Goal: Check status

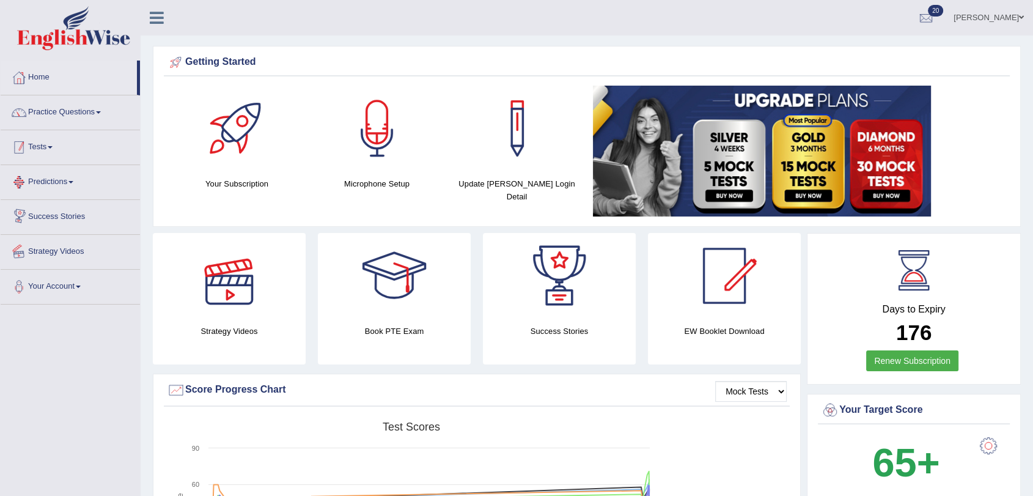
click at [48, 146] on link "Tests" at bounding box center [70, 145] width 139 height 31
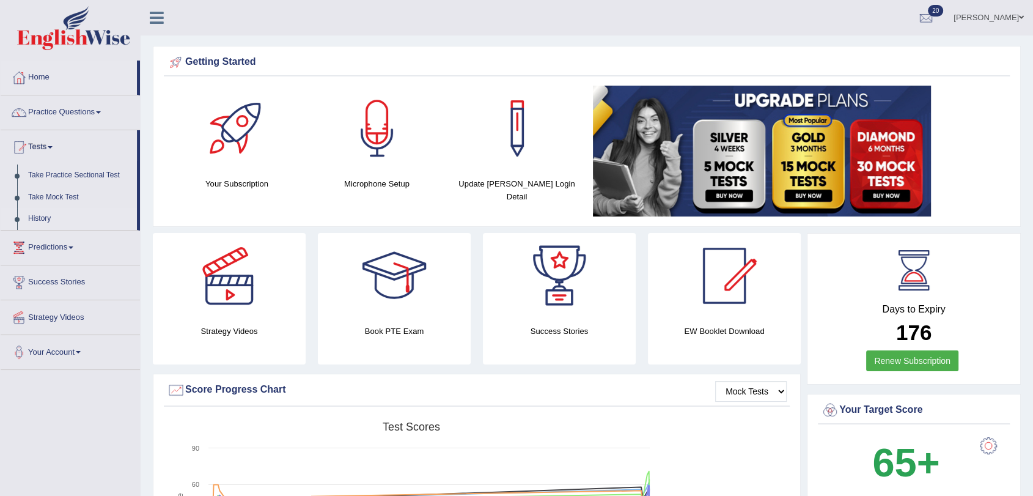
click at [42, 215] on link "History" at bounding box center [80, 219] width 114 height 22
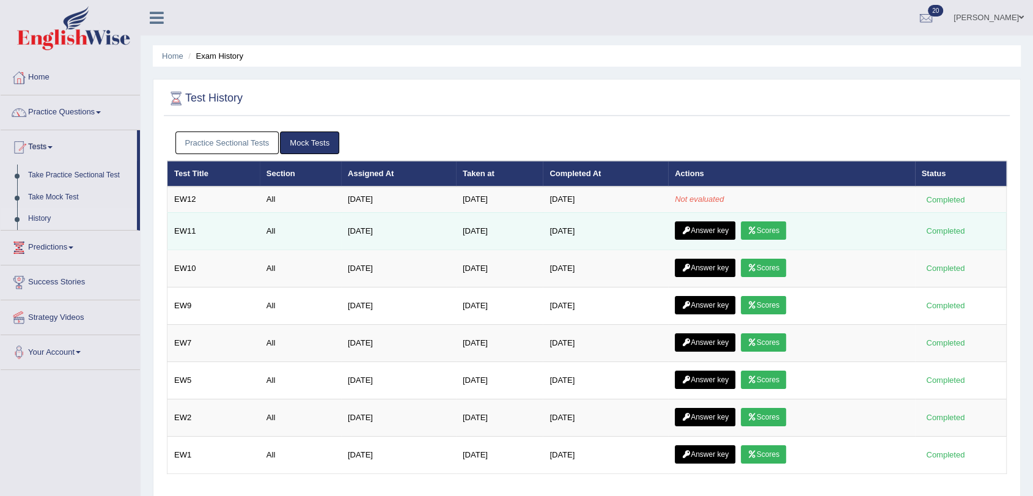
click at [783, 231] on link "Scores" at bounding box center [763, 230] width 45 height 18
